Goal: Task Accomplishment & Management: Use online tool/utility

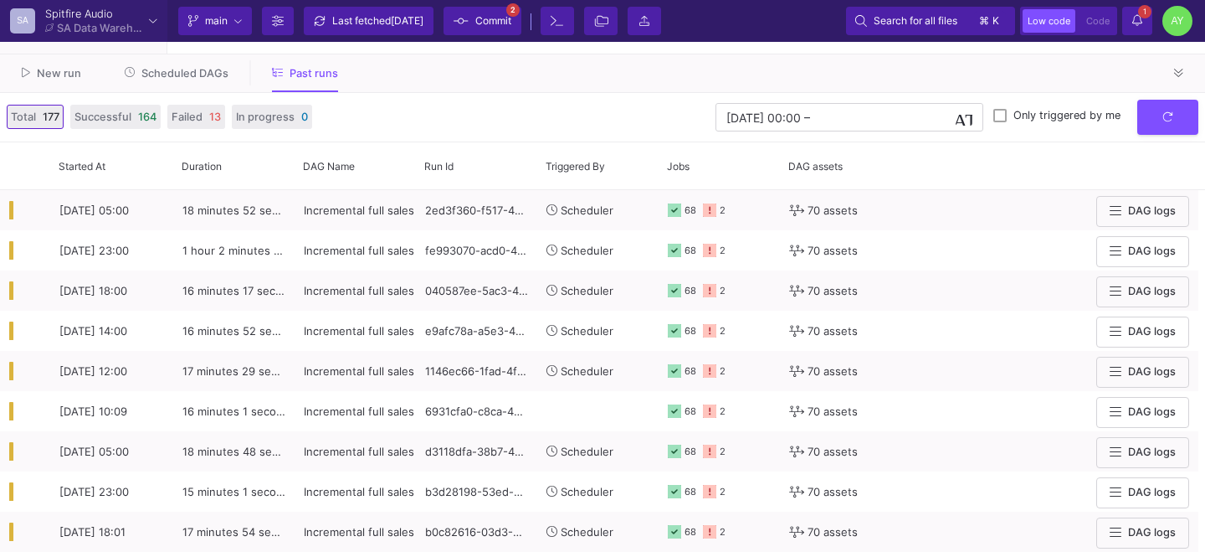
click at [390, 38] on div "Current branch main Branch Options Last fetched [DATE] Commit 2 Terminal File T…" at bounding box center [686, 21] width 1038 height 42
click at [374, 23] on div "Last fetched [DATE]" at bounding box center [377, 20] width 91 height 25
click at [172, 60] on button "Scheduled DAGs" at bounding box center [177, 73] width 145 height 26
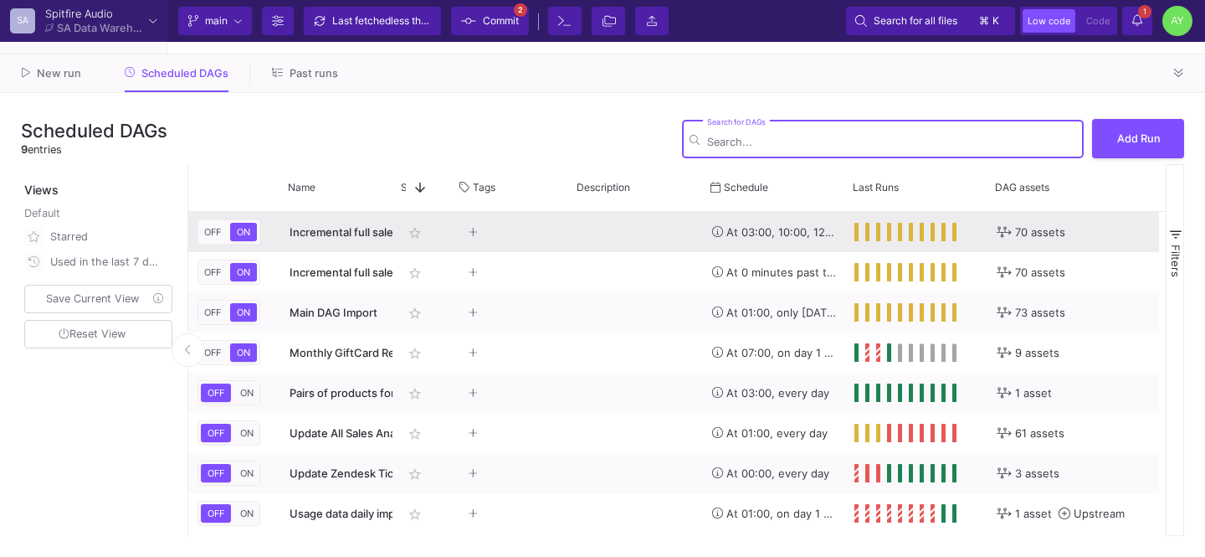
scroll to position [0, 331]
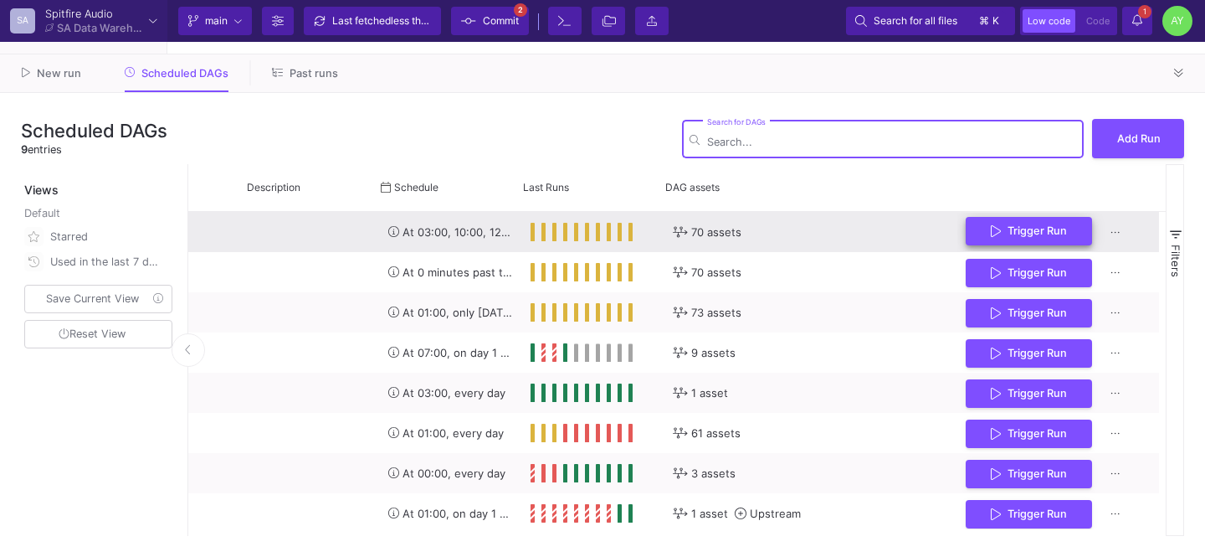
click at [1053, 234] on span "Trigger Run" at bounding box center [1037, 230] width 59 height 13
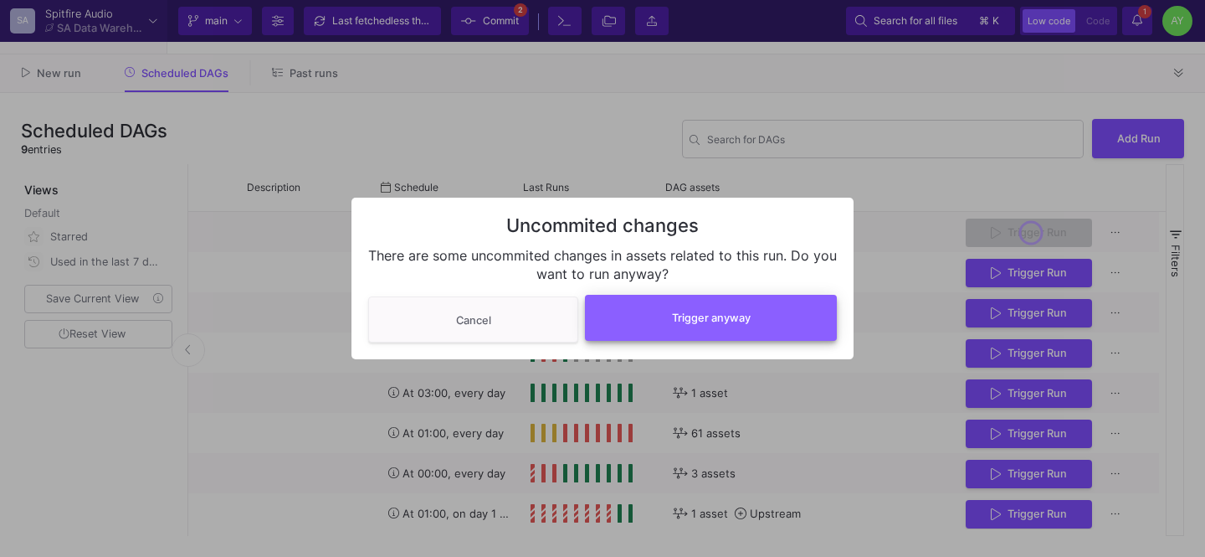
click at [697, 331] on button "Trigger anyway" at bounding box center [711, 318] width 252 height 46
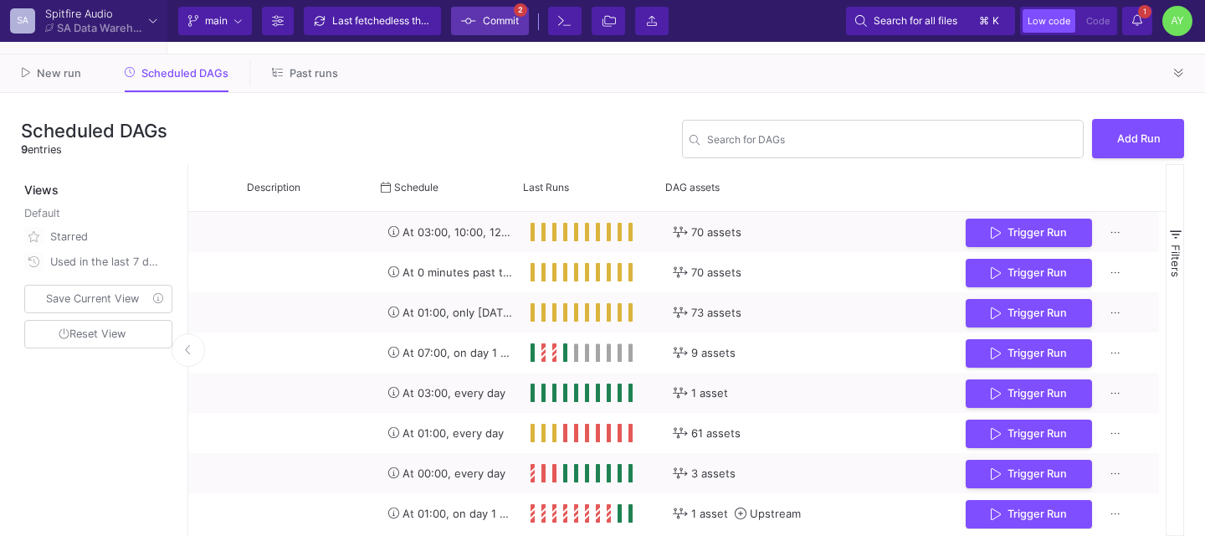
click at [502, 13] on span "Commit" at bounding box center [501, 20] width 36 height 25
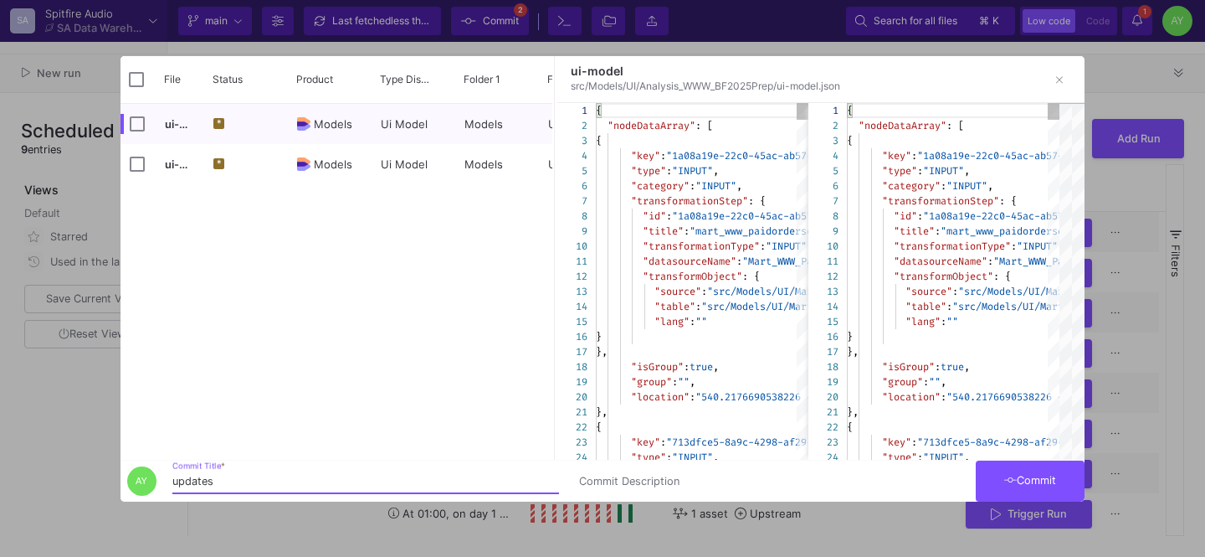
type input "updates"
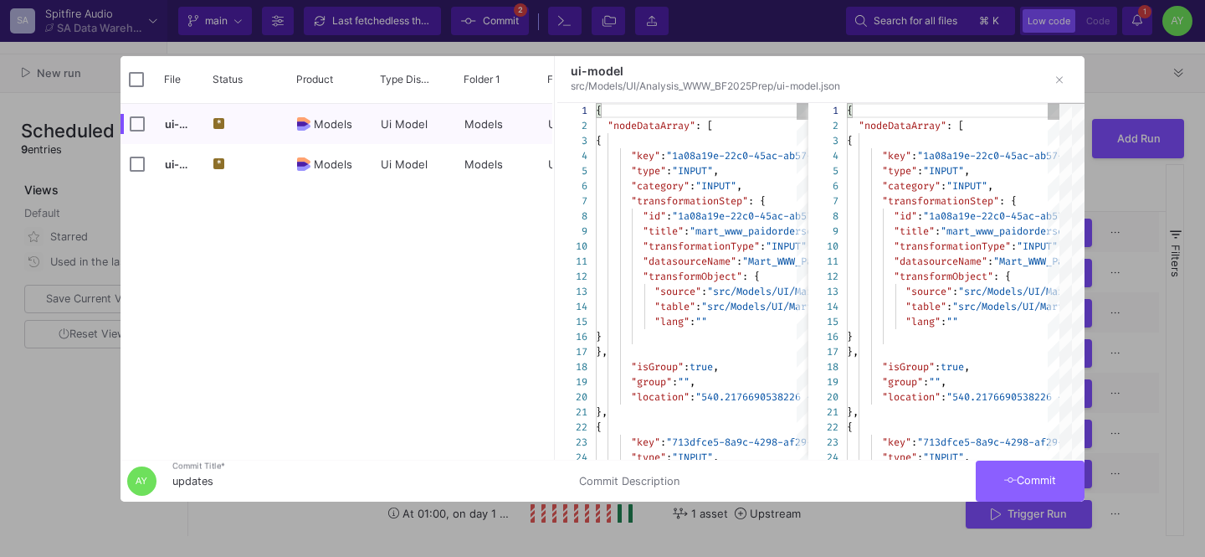
click at [1041, 472] on button "Commit" at bounding box center [1030, 480] width 109 height 41
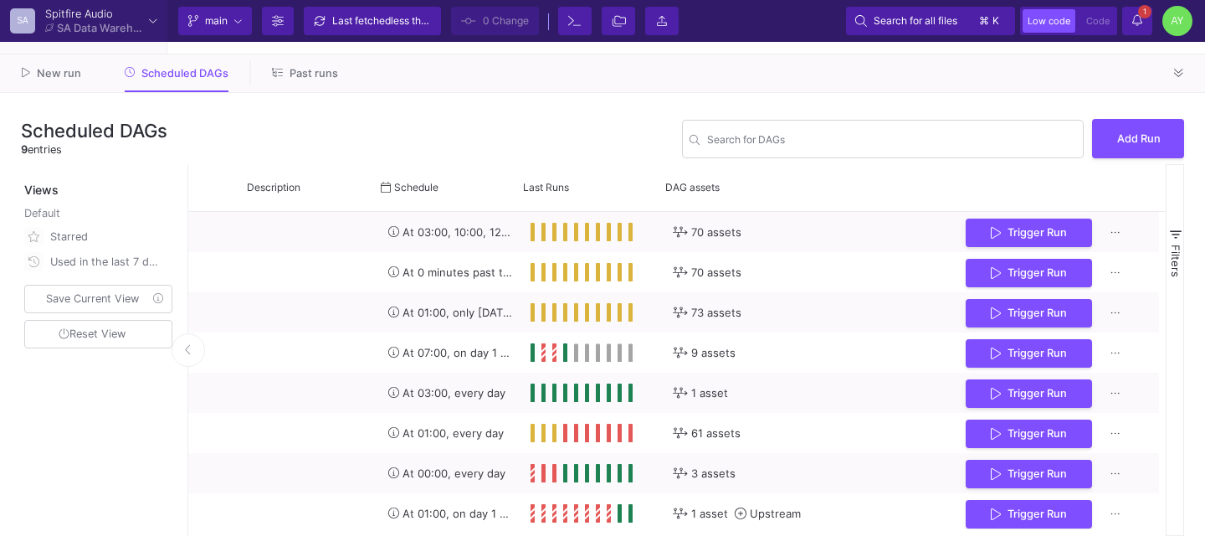
click at [276, 72] on icon at bounding box center [277, 72] width 11 height 11
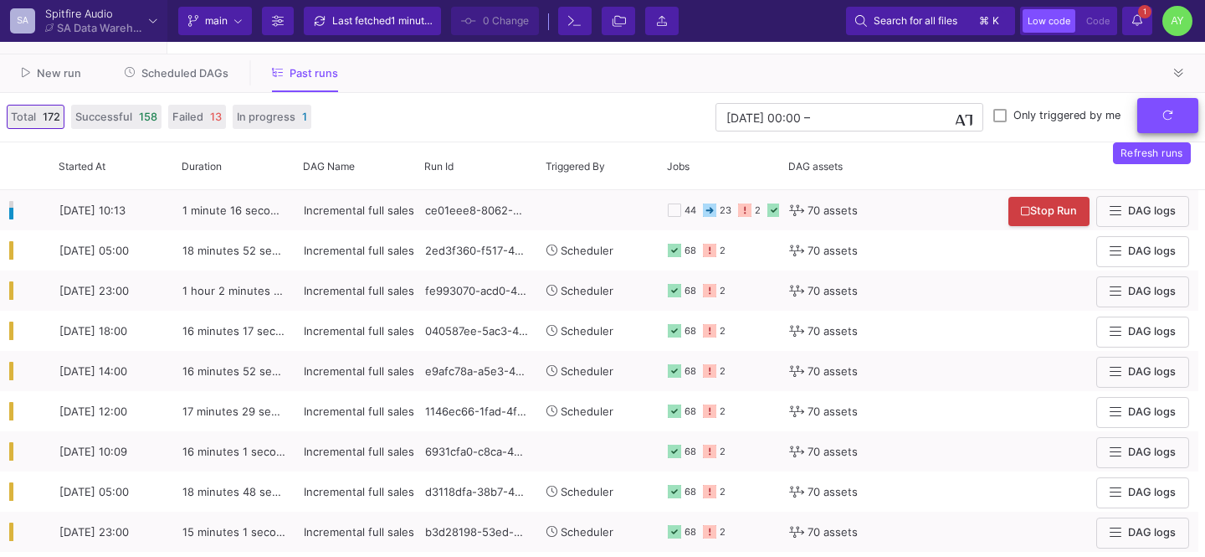
click at [1159, 119] on button "submit" at bounding box center [1168, 116] width 61 height 36
click at [1173, 121] on fa-icon "submit" at bounding box center [1168, 115] width 11 height 13
click at [1180, 122] on button "submit" at bounding box center [1168, 116] width 61 height 36
click at [1136, 24] on icon at bounding box center [1138, 20] width 10 height 12
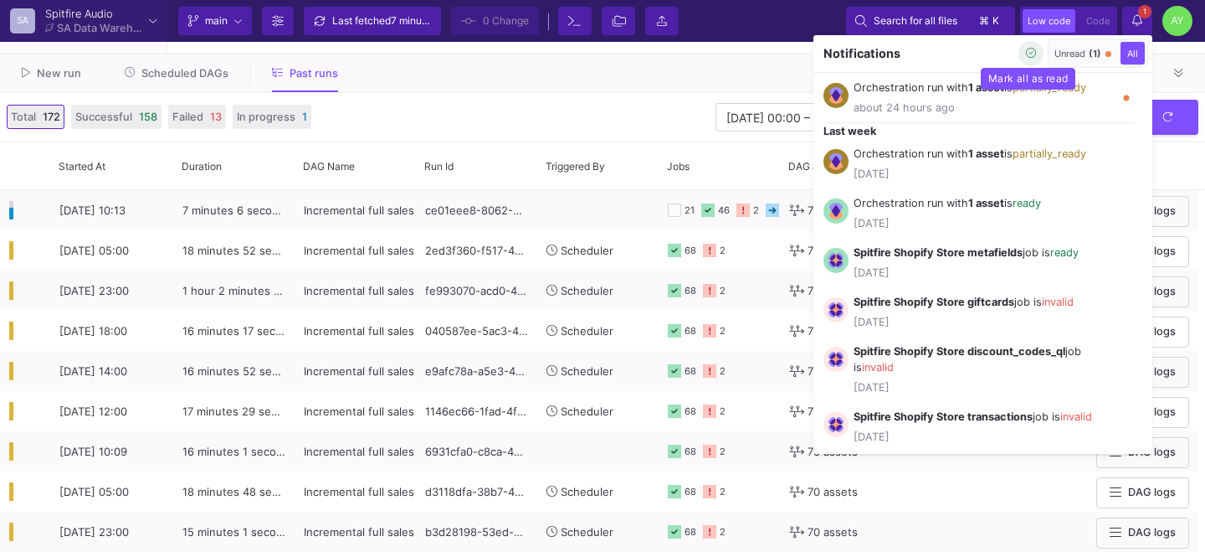
click at [1026, 54] on icon "button" at bounding box center [1031, 53] width 11 height 11
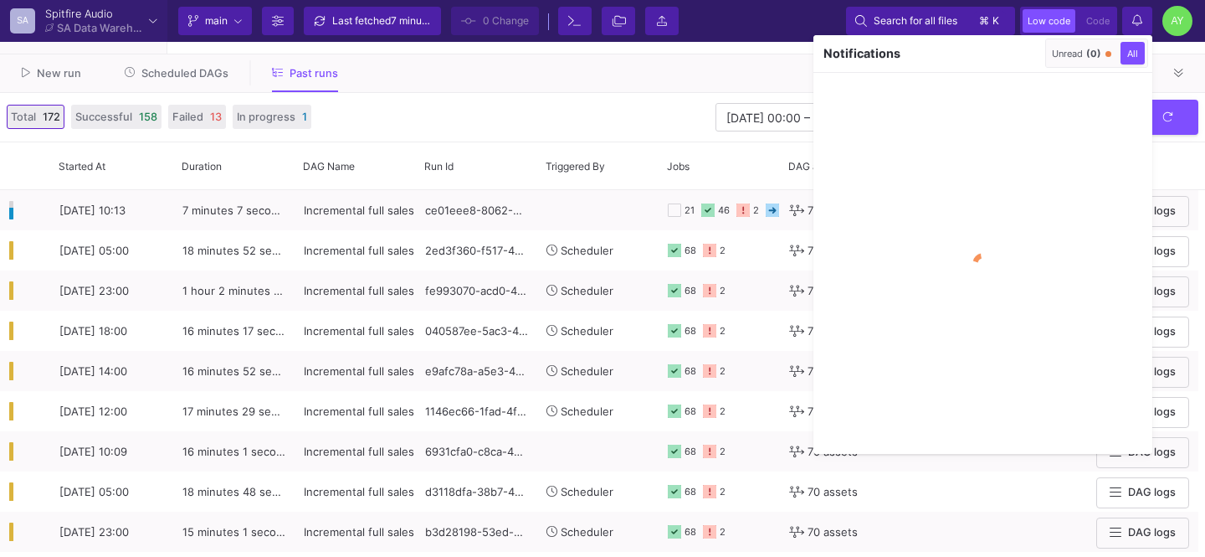
click at [681, 82] on div at bounding box center [602, 278] width 1205 height 557
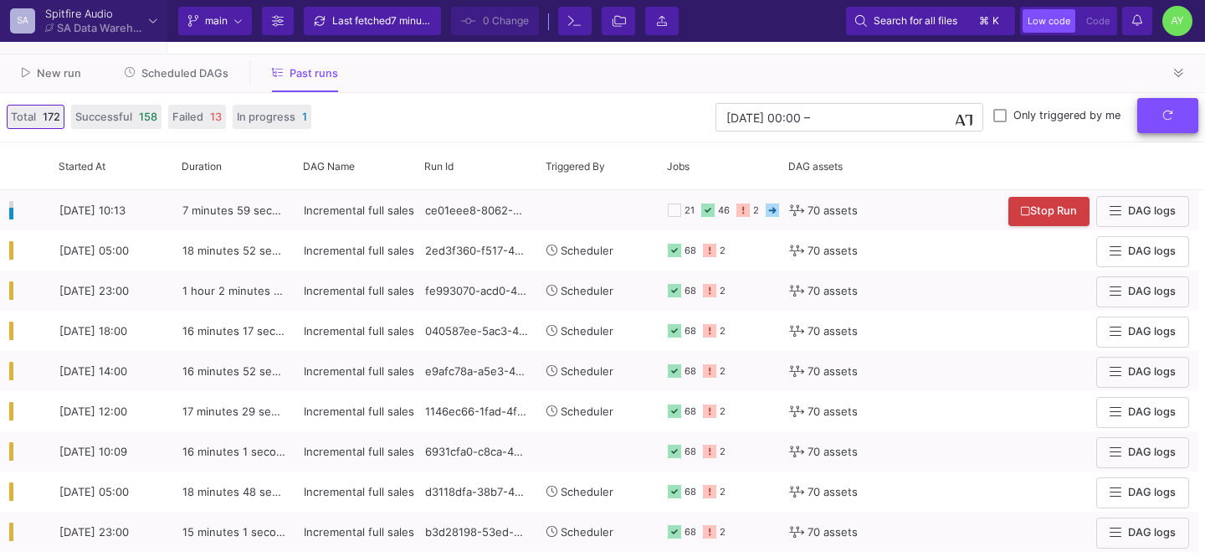
click at [1172, 116] on icon "submit" at bounding box center [1168, 115] width 11 height 11
click at [1164, 118] on icon "submit" at bounding box center [1168, 115] width 9 height 9
click at [1174, 120] on button "submit" at bounding box center [1168, 116] width 61 height 36
click at [1169, 114] on icon "submit" at bounding box center [1168, 115] width 11 height 11
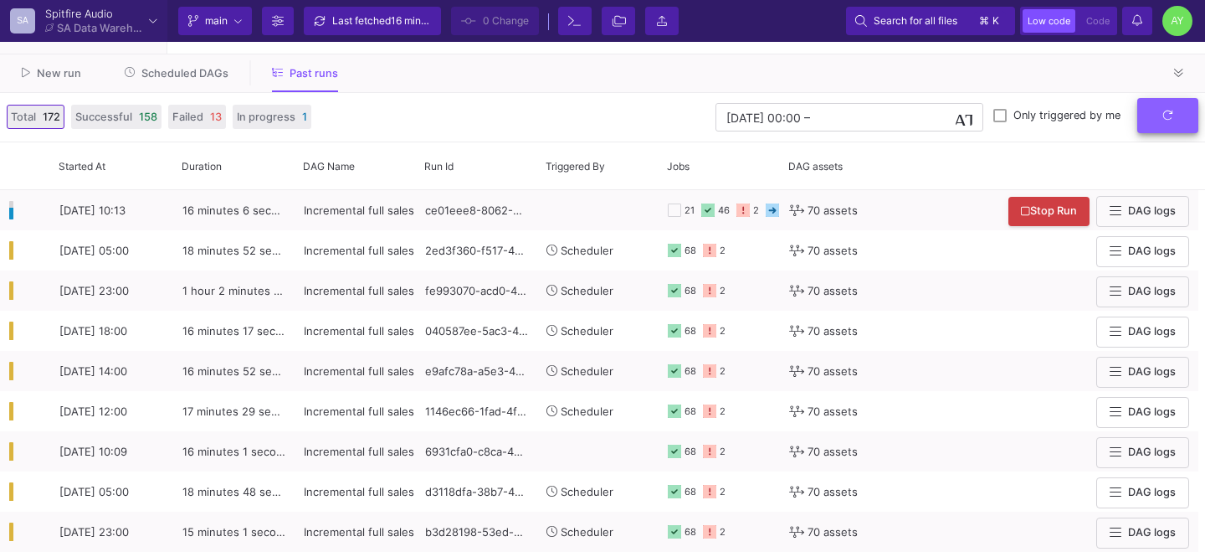
click at [1149, 119] on button "submit" at bounding box center [1168, 116] width 61 height 36
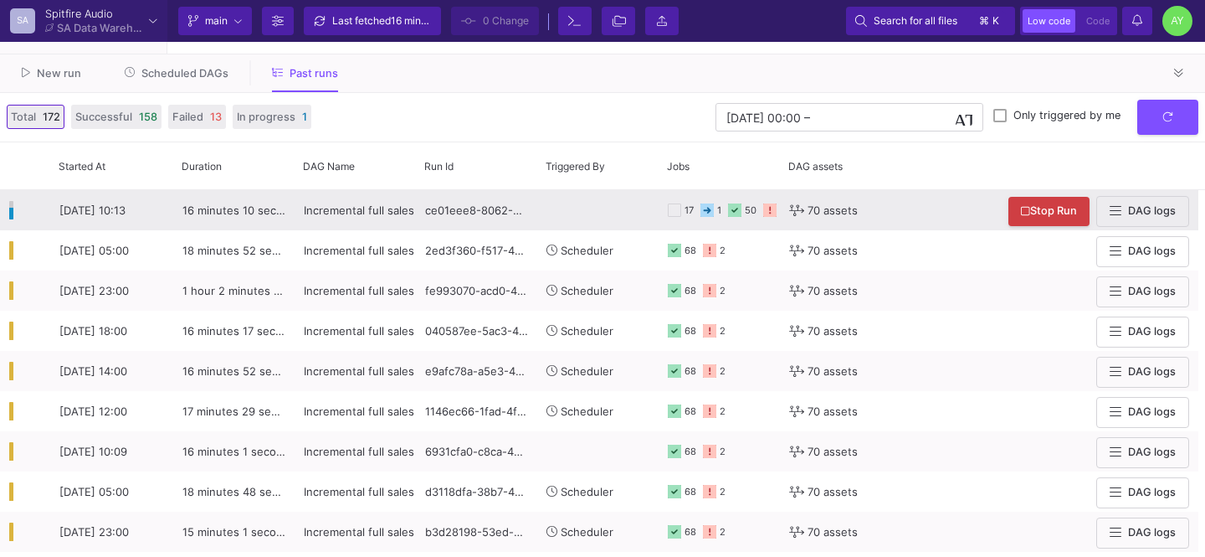
click at [489, 224] on div "ce01eee8-8062-4133-8975-c706c265975c" at bounding box center [476, 210] width 121 height 40
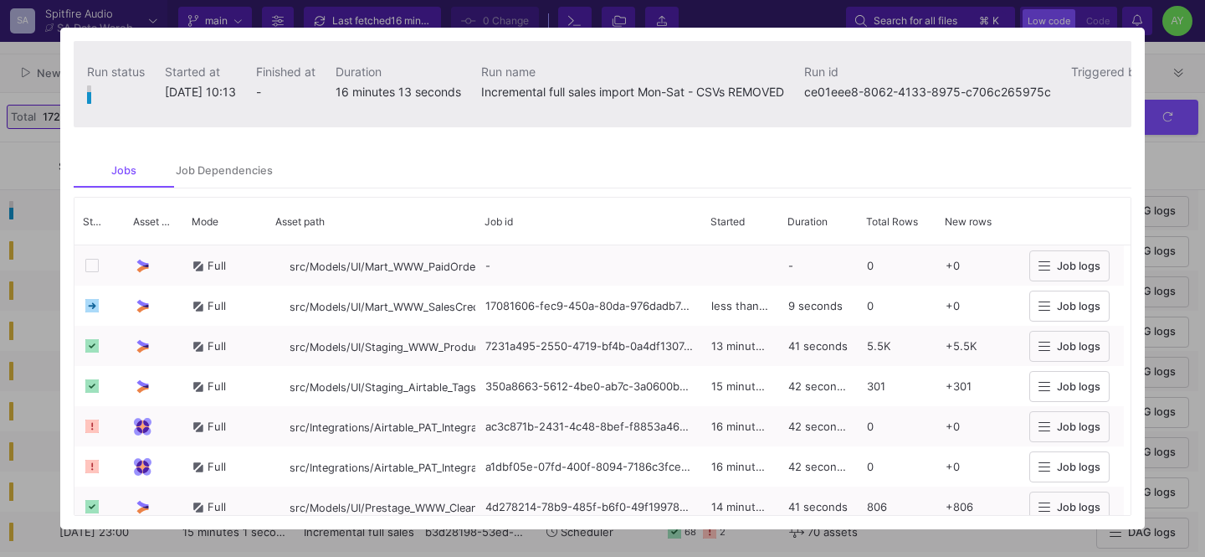
click at [44, 236] on div at bounding box center [602, 278] width 1205 height 557
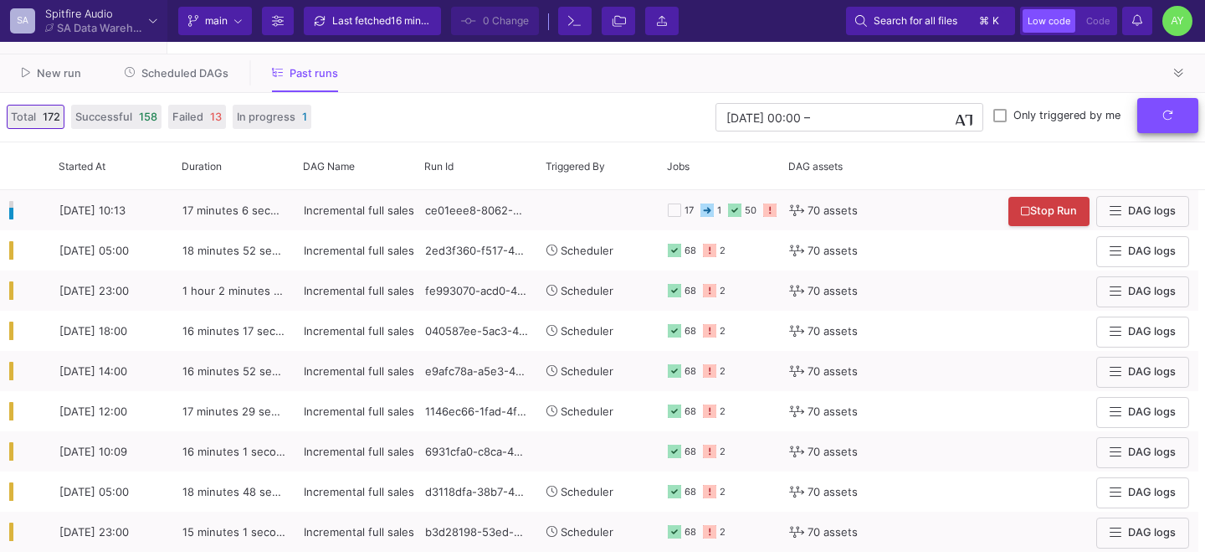
click at [1164, 116] on icon "submit" at bounding box center [1168, 115] width 9 height 9
click at [1169, 106] on button "submit" at bounding box center [1168, 116] width 61 height 36
click at [1163, 116] on icon "submit" at bounding box center [1168, 115] width 11 height 11
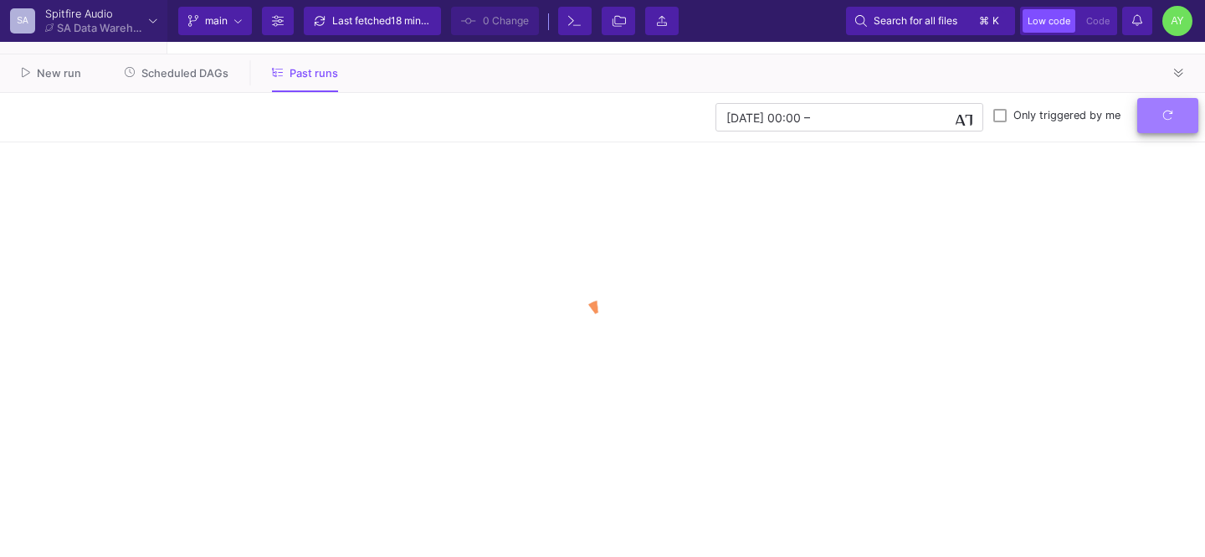
click at [1181, 123] on button "submit" at bounding box center [1168, 116] width 61 height 36
